Goal: Information Seeking & Learning: Learn about a topic

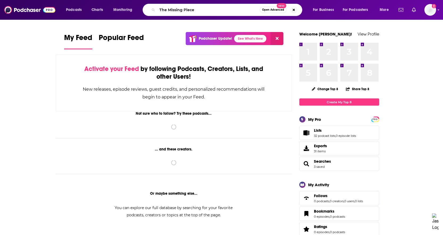
type input "The Missing Piece"
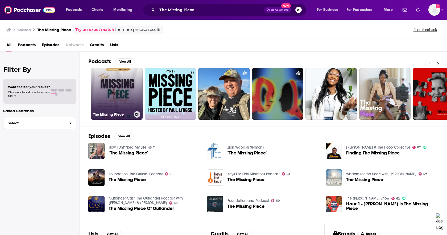
click at [137, 85] on link "The Missing Piece" at bounding box center [117, 94] width 52 height 52
